Goal: Find specific page/section: Find specific page/section

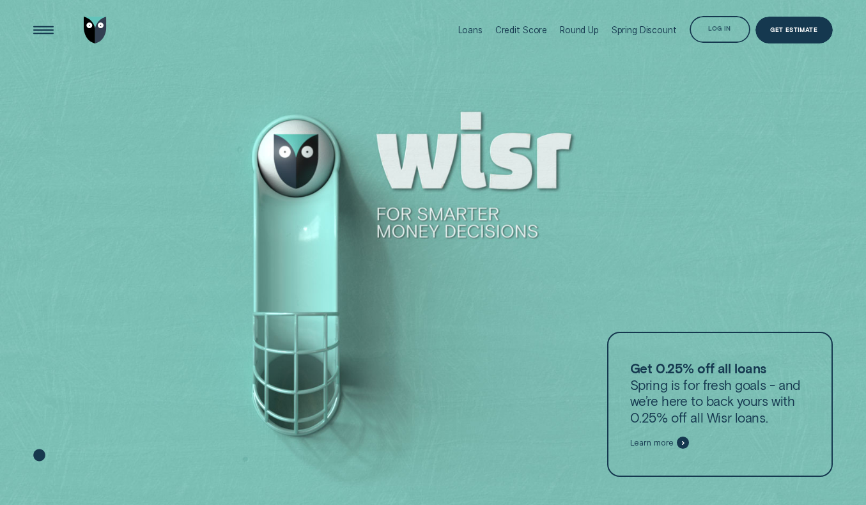
click at [729, 29] on div "Log in" at bounding box center [719, 30] width 22 height 5
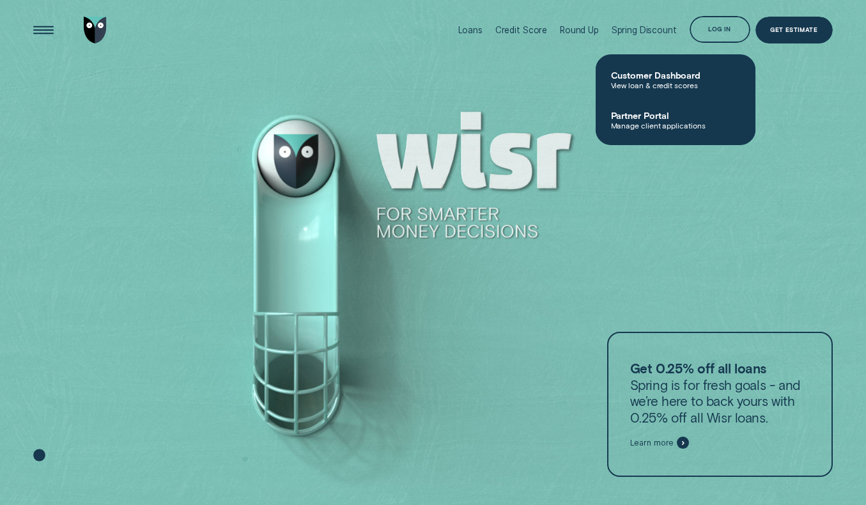
click at [684, 80] on span "View loan & credit scores" at bounding box center [675, 84] width 129 height 9
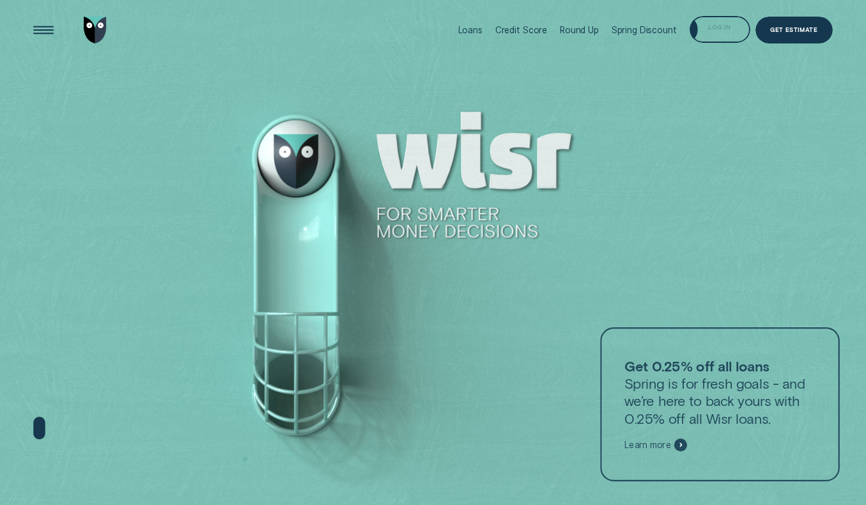
click at [731, 33] on div "Log in" at bounding box center [719, 29] width 61 height 27
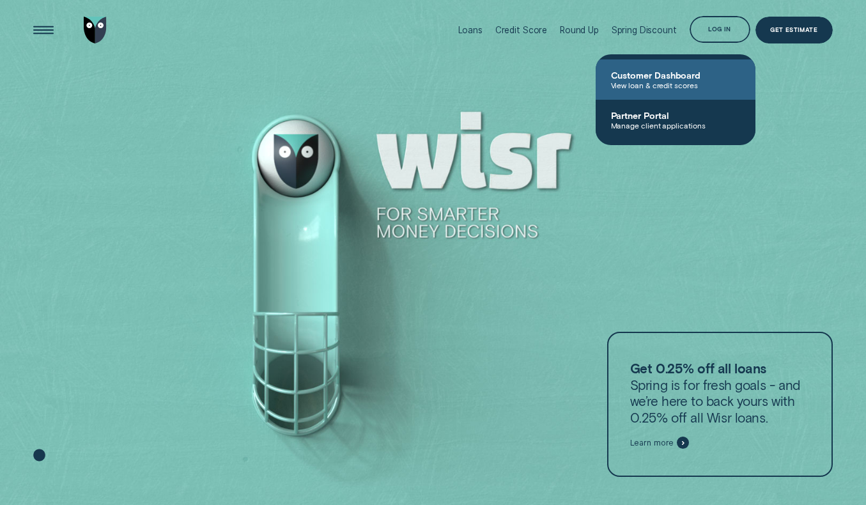
click at [710, 77] on span "Customer Dashboard" at bounding box center [675, 75] width 129 height 11
